Goal: Information Seeking & Learning: Learn about a topic

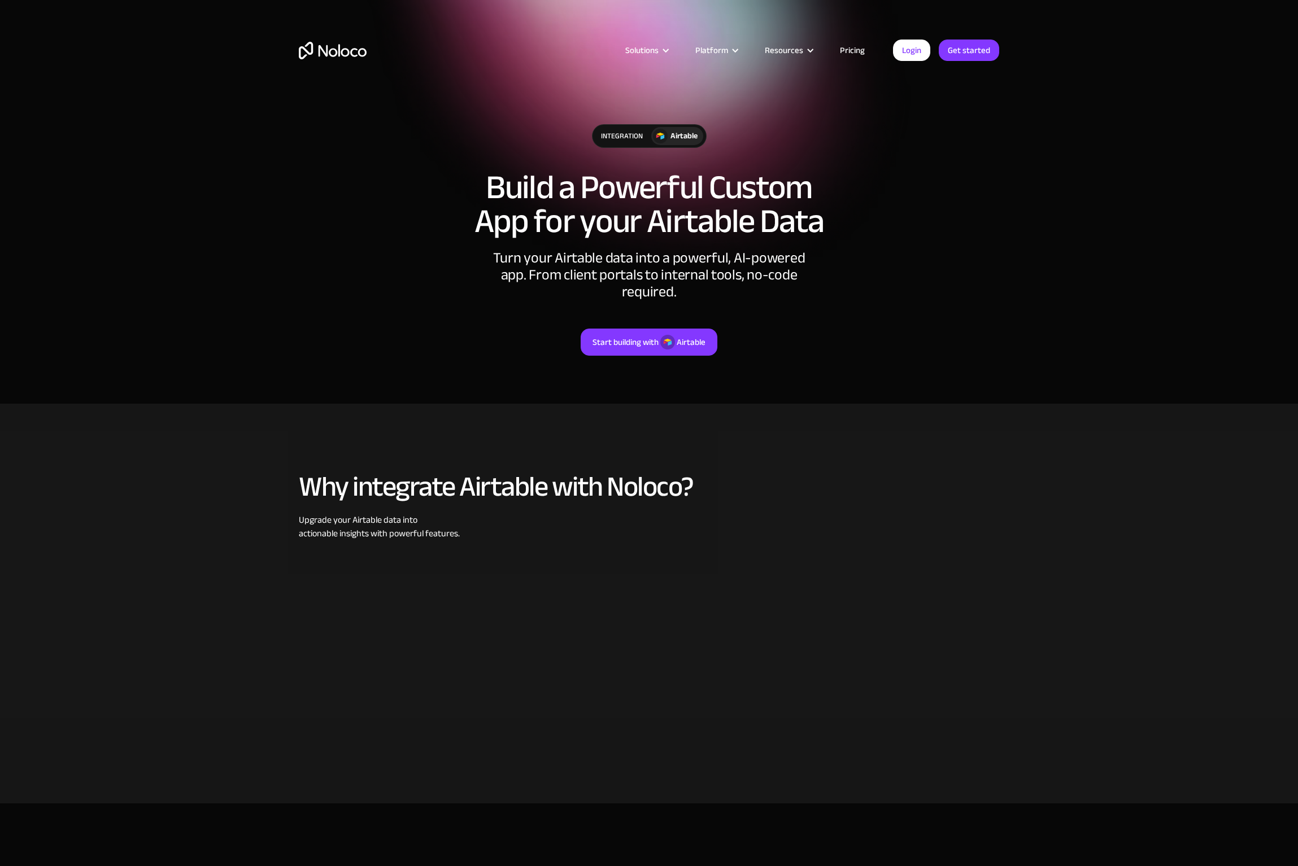
click at [859, 53] on link "Pricing" at bounding box center [852, 50] width 53 height 15
click at [629, 335] on div "Start building with" at bounding box center [625, 342] width 66 height 15
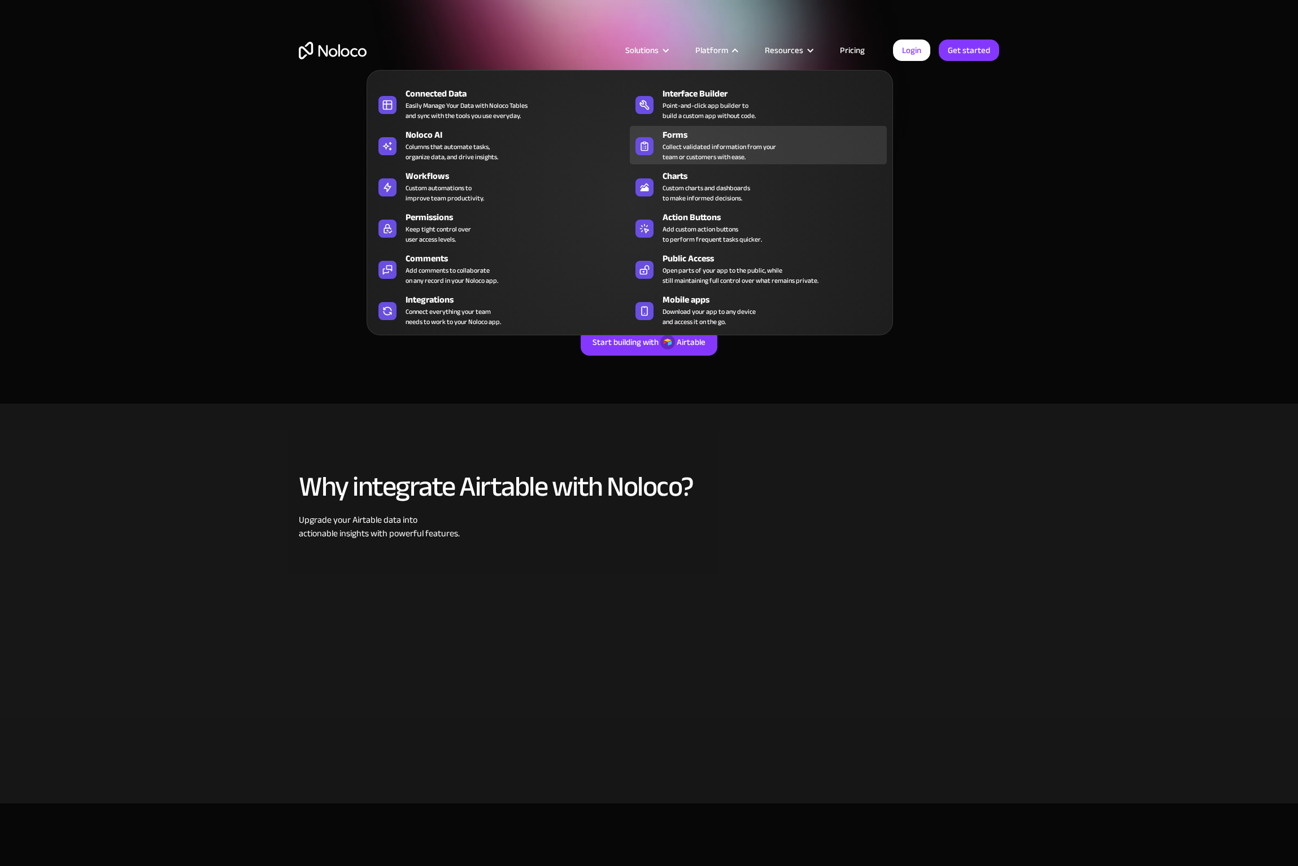
click at [678, 143] on div "Collect validated information from your team or customers with ease." at bounding box center [719, 152] width 114 height 20
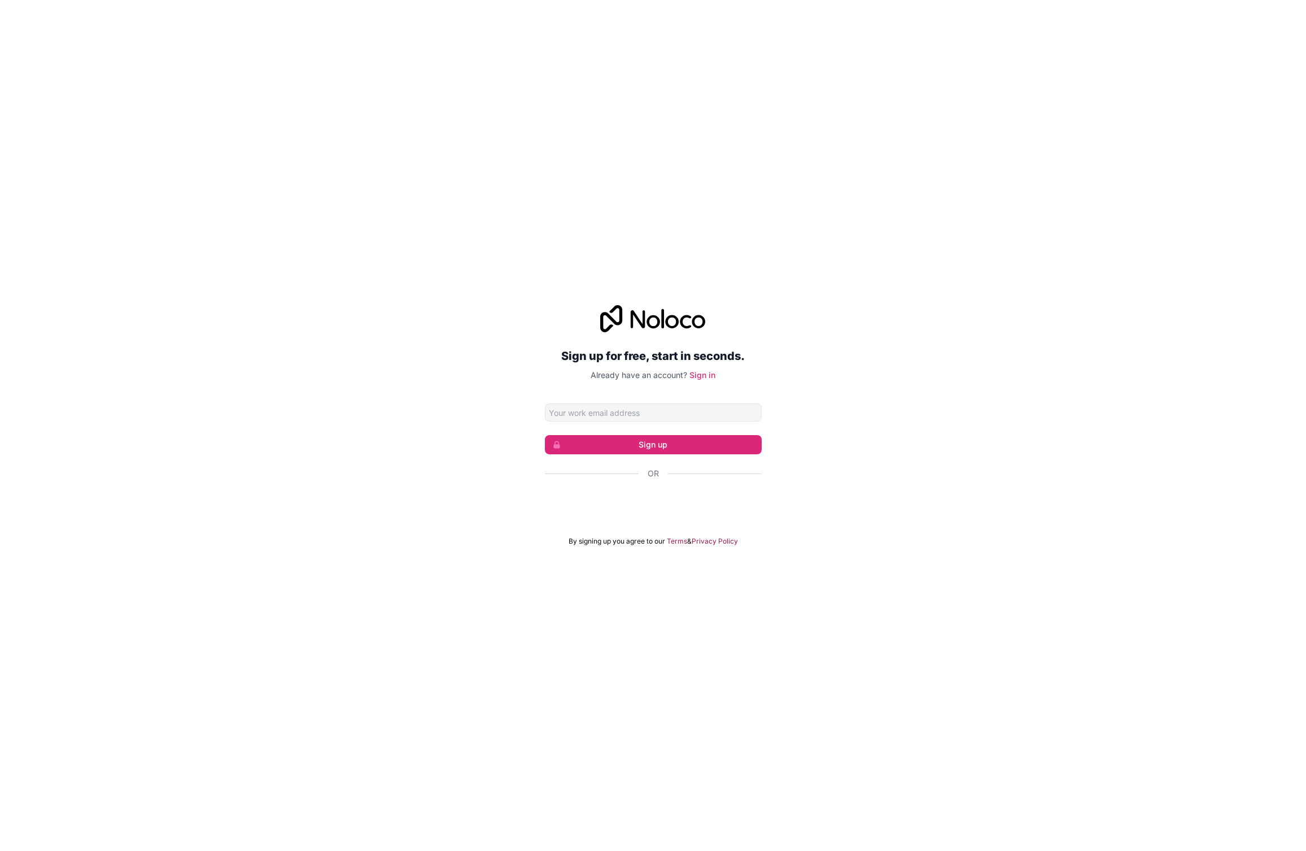
click at [905, 364] on div "Sign up for free, start in seconds. Already have an account? Sign in Sign up Or…" at bounding box center [653, 425] width 1306 height 272
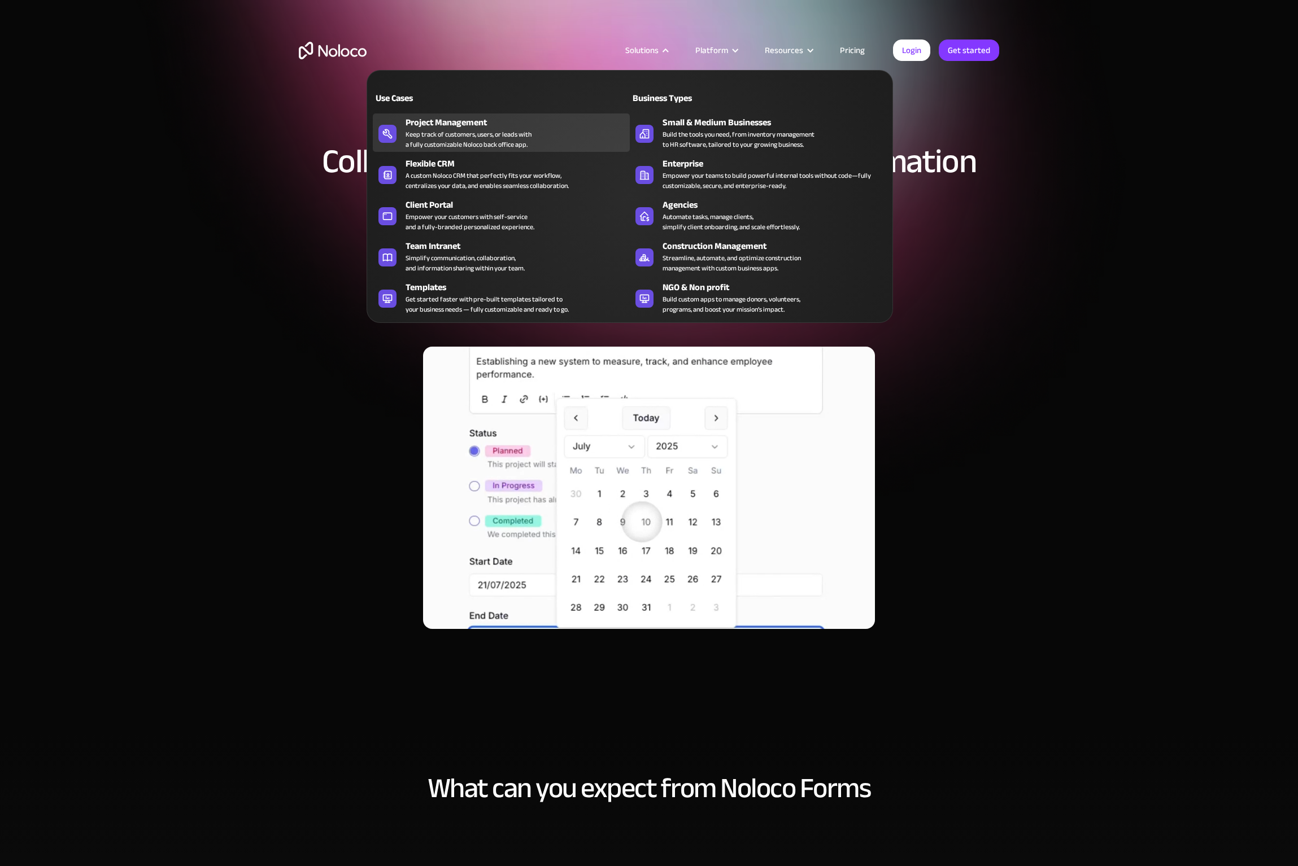
click at [482, 127] on div "Project Management" at bounding box center [520, 123] width 229 height 14
